Goal: Find specific page/section: Find specific page/section

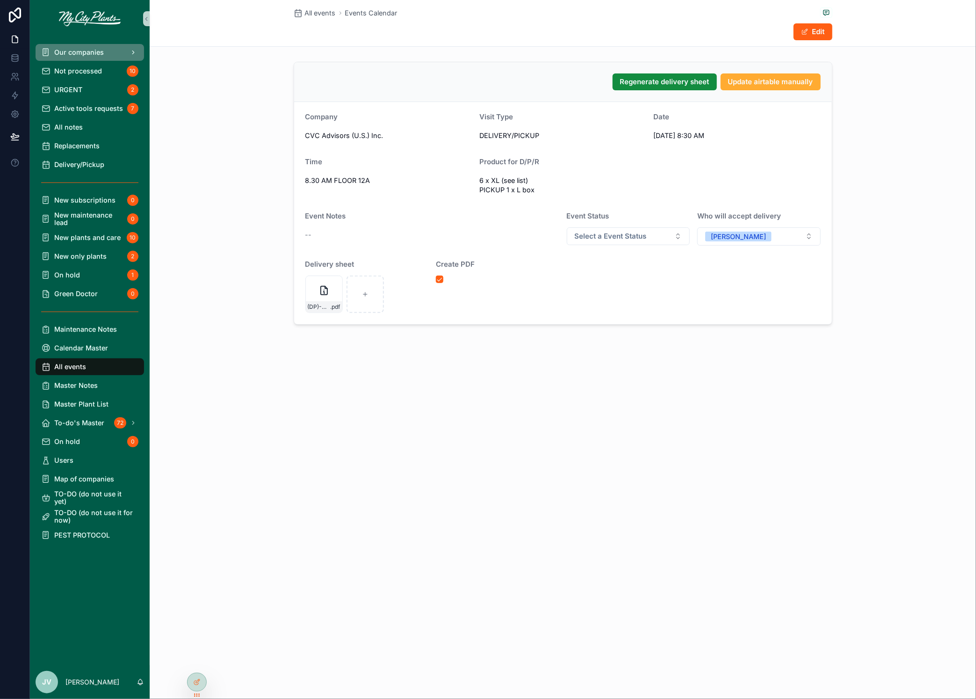
click at [76, 51] on span "Our companies" at bounding box center [79, 52] width 50 height 7
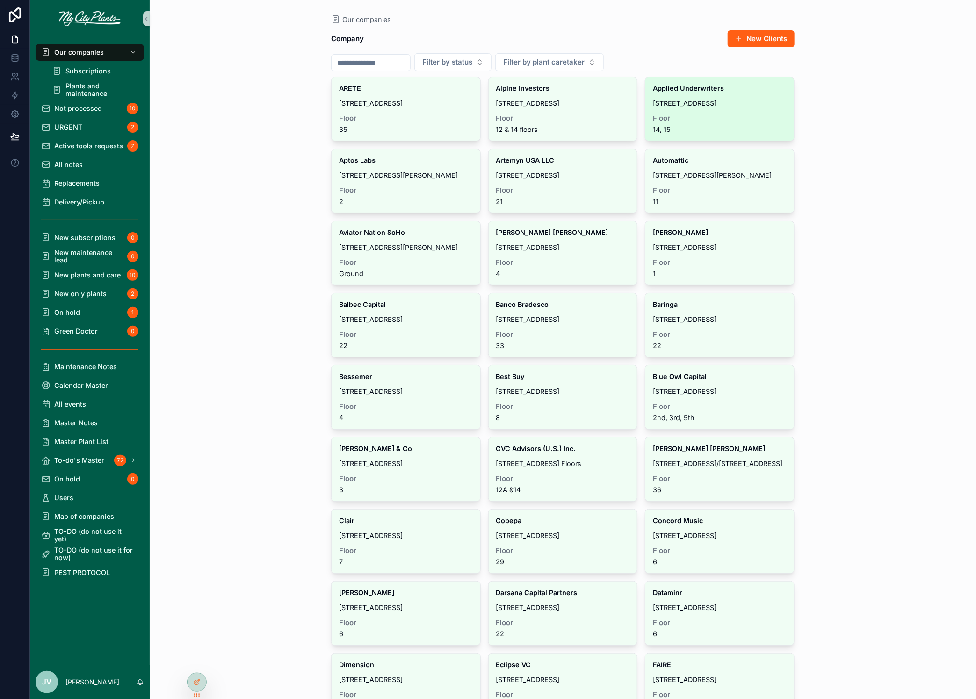
click at [693, 120] on span "Floor" at bounding box center [720, 118] width 134 height 7
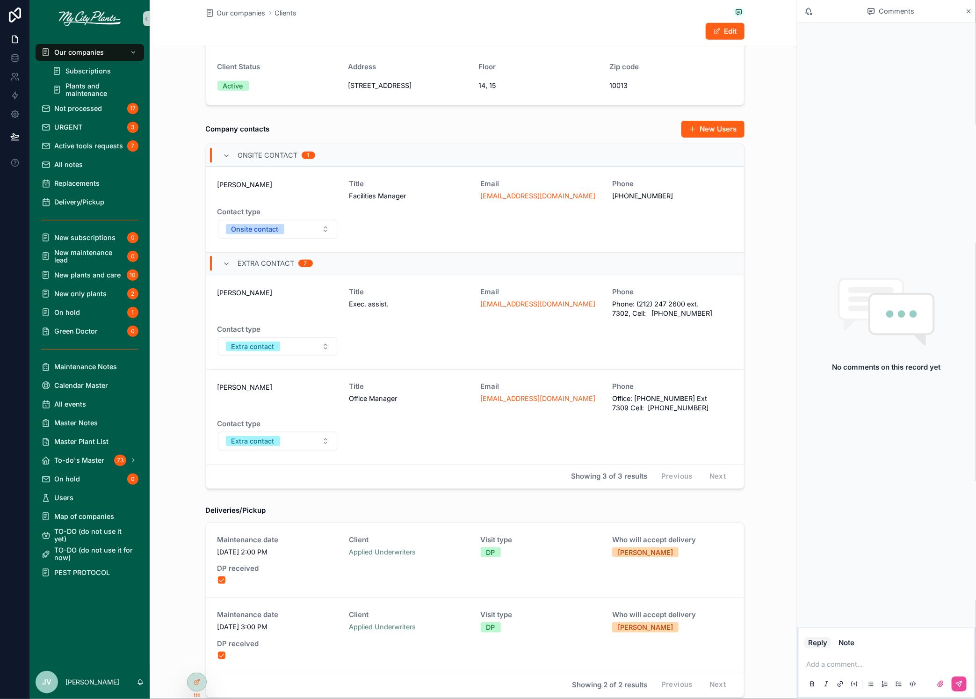
scroll to position [327, 0]
